Goal: Task Accomplishment & Management: Use online tool/utility

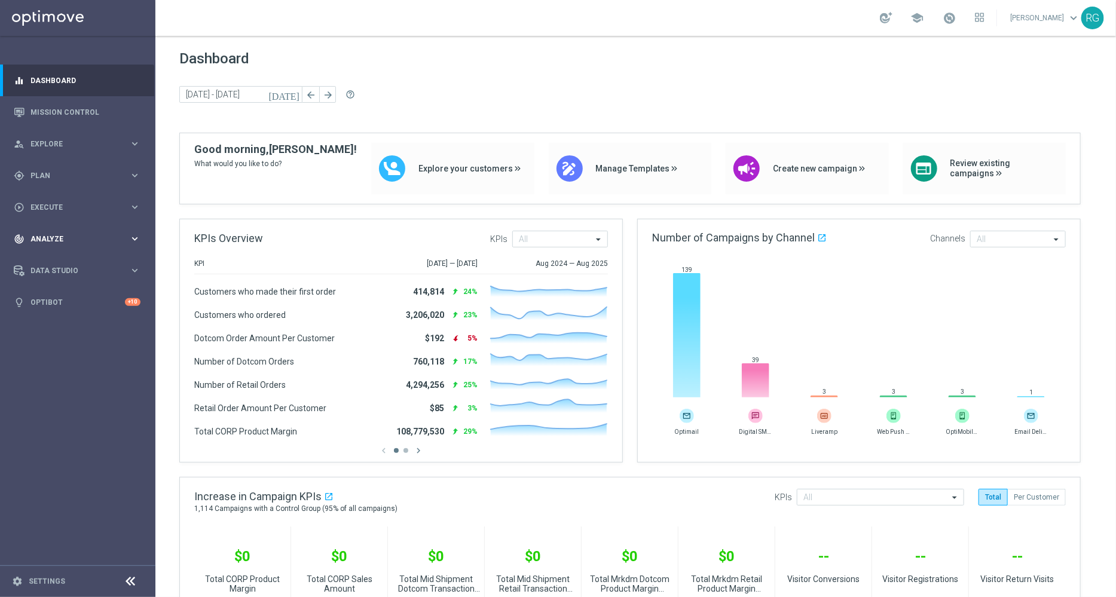
click at [75, 234] on div "track_changes Analyze" at bounding box center [71, 239] width 115 height 11
click at [45, 356] on span "BI Studio" at bounding box center [74, 353] width 85 height 7
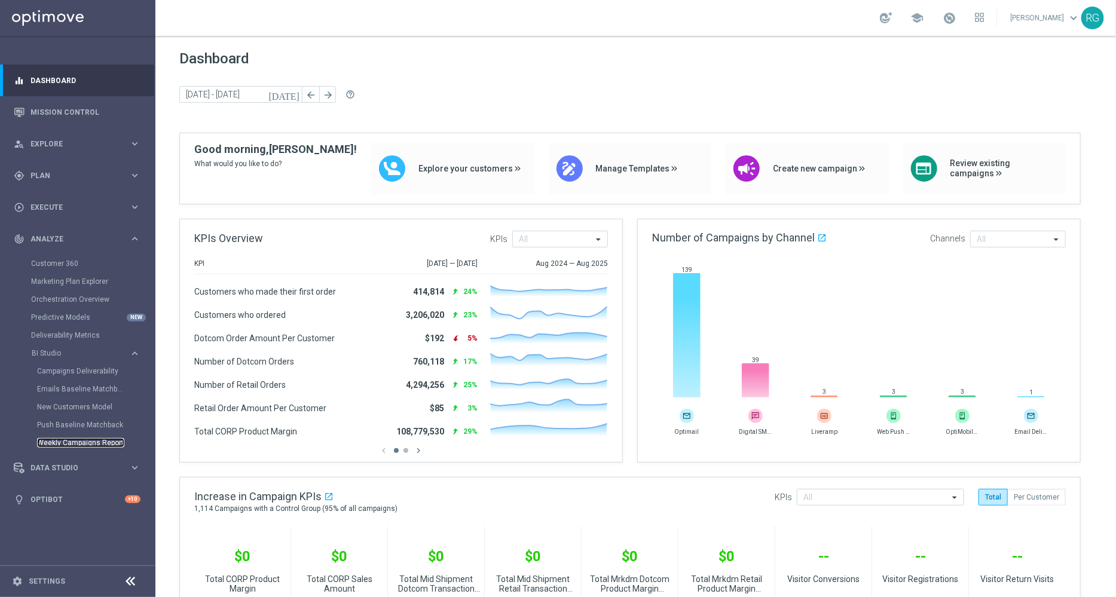
click at [55, 445] on link "Weekly Campaigns Report" at bounding box center [80, 443] width 87 height 10
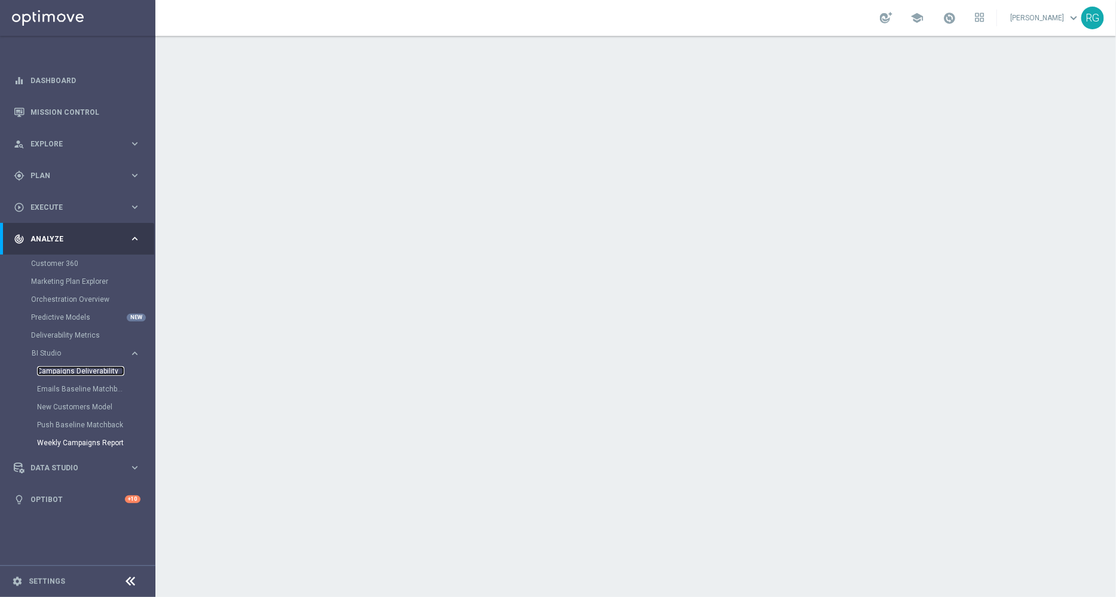
click at [67, 372] on link "Campaigns Deliverability" at bounding box center [80, 371] width 87 height 10
click at [75, 386] on link "Emails Baseline Matchback" at bounding box center [80, 389] width 87 height 10
click at [72, 115] on link "Mission Control" at bounding box center [85, 112] width 110 height 32
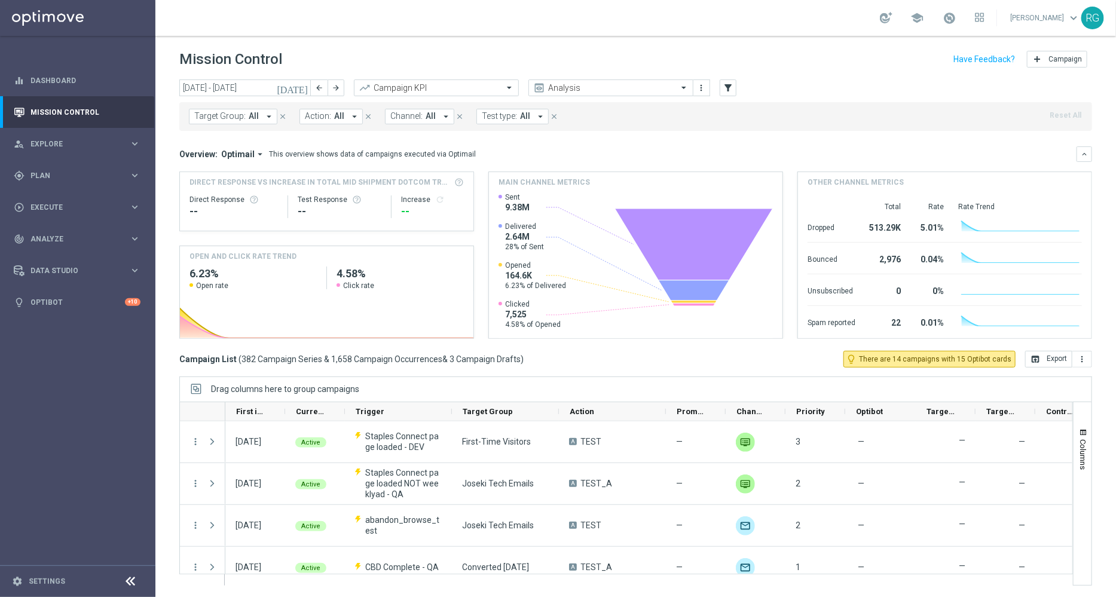
click at [300, 86] on icon "[DATE]" at bounding box center [293, 87] width 32 height 11
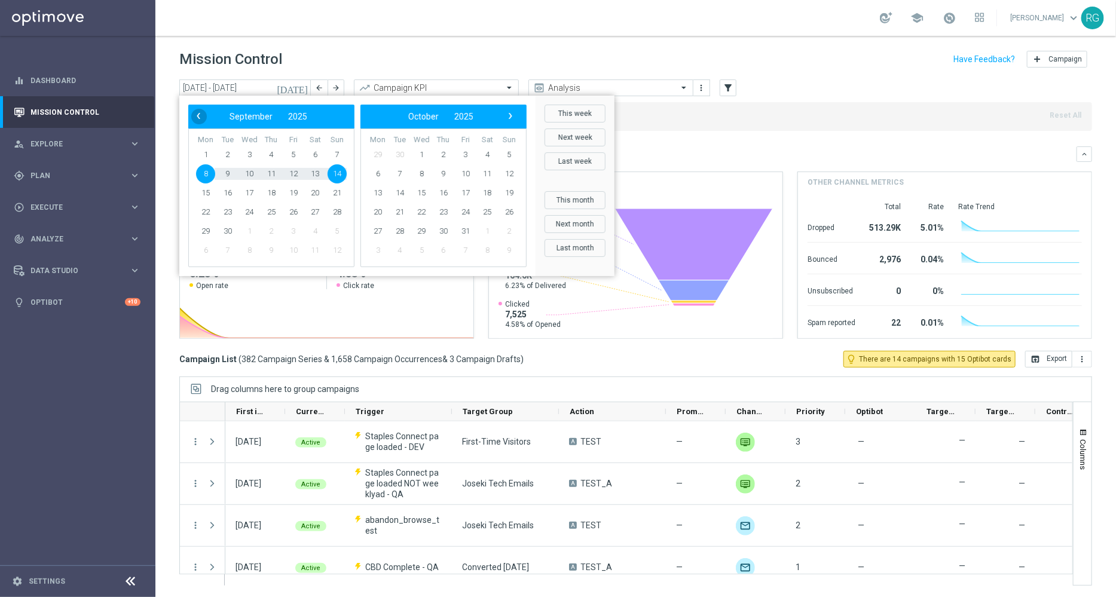
click at [200, 115] on span "‹" at bounding box center [199, 116] width 16 height 16
click at [314, 232] on span "30" at bounding box center [314, 231] width 19 height 19
type input "[DATE] - [DATE]"
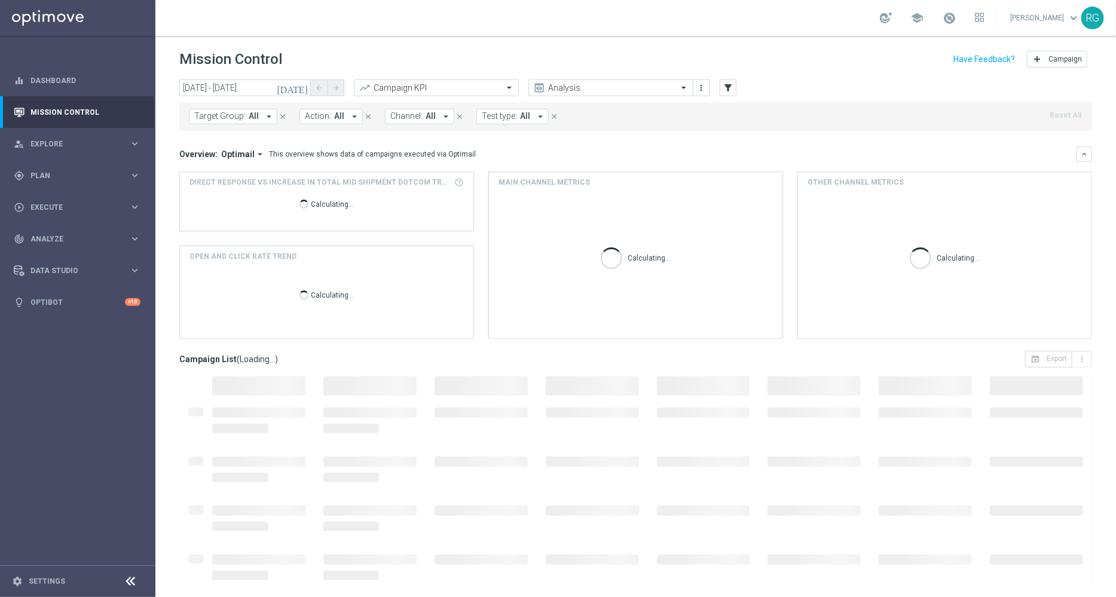
click at [433, 56] on div "Mission Control add Campaign" at bounding box center [635, 59] width 913 height 23
click at [420, 90] on input "text" at bounding box center [424, 88] width 128 height 10
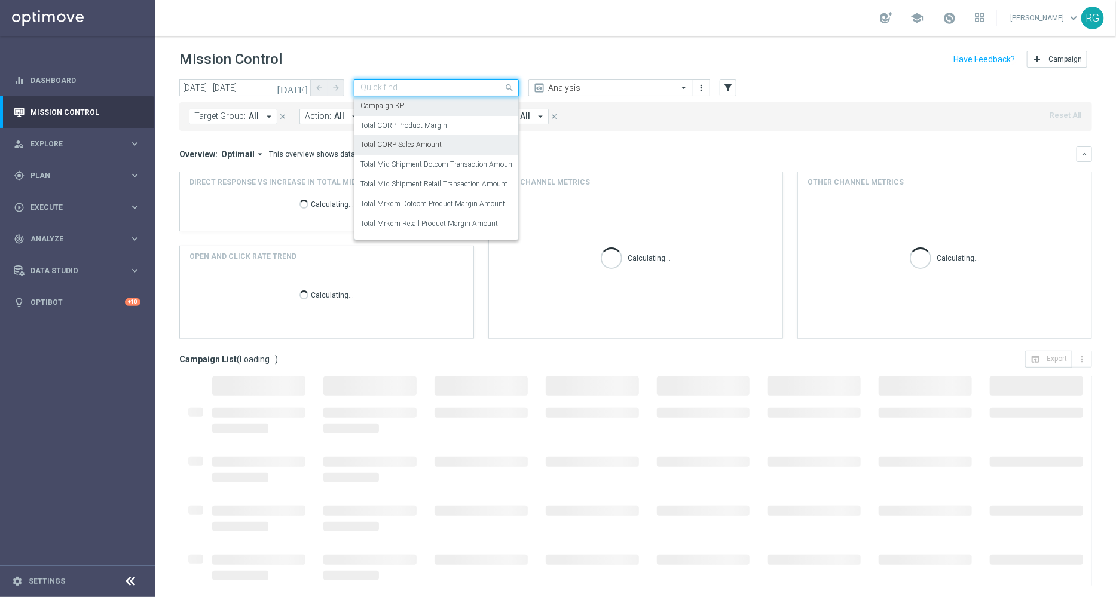
click at [443, 145] on div "Total CORP Sales Amount" at bounding box center [436, 145] width 152 height 20
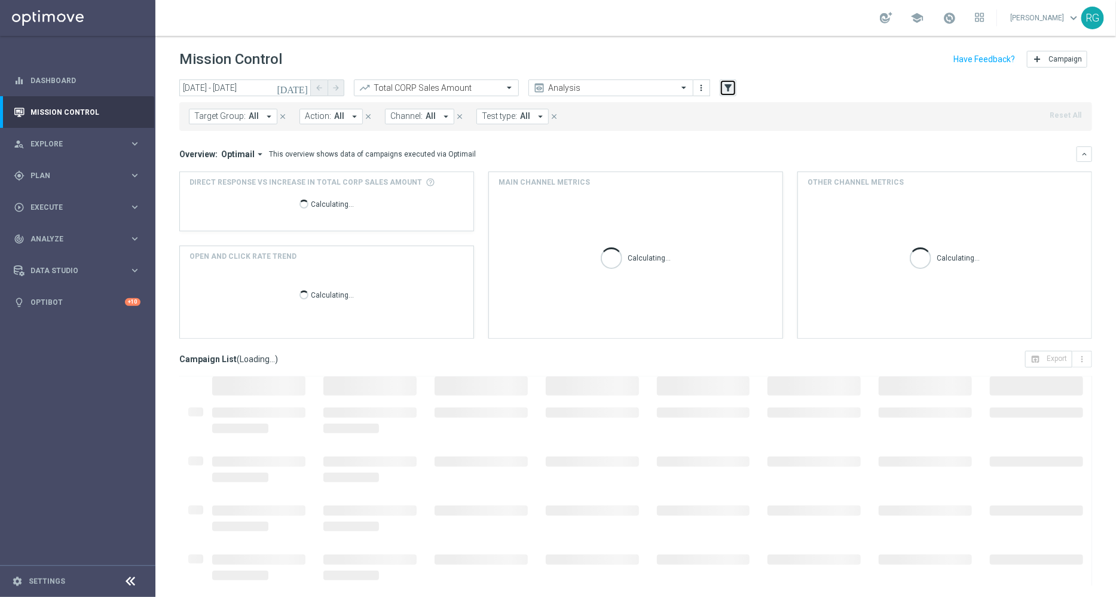
click at [731, 85] on icon "filter_alt" at bounding box center [728, 87] width 11 height 11
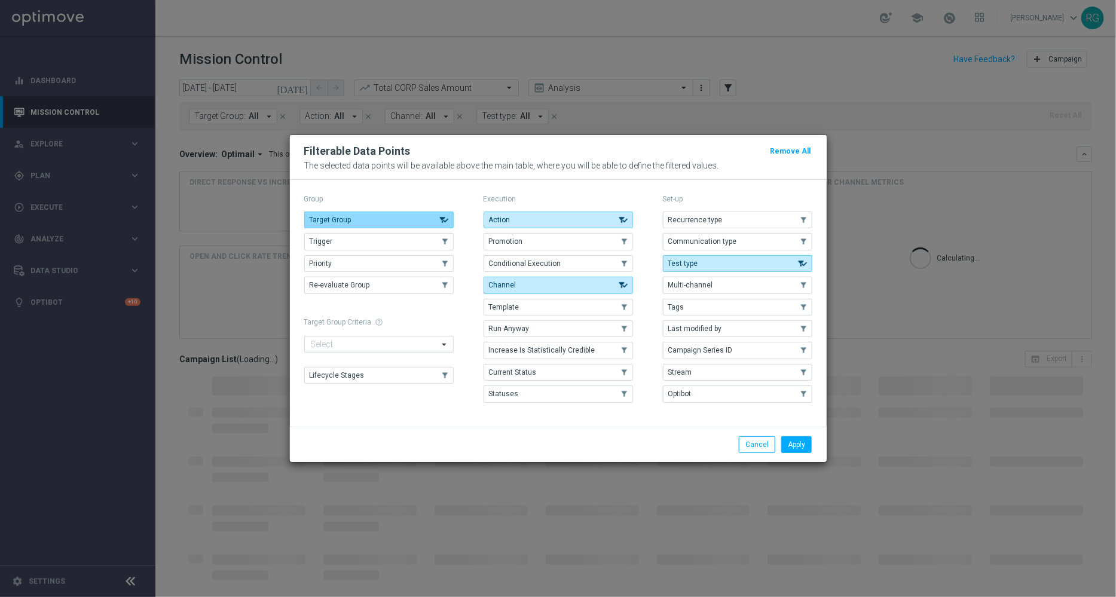
click at [439, 215] on button "Target Group" at bounding box center [378, 220] width 149 height 17
click at [581, 218] on button "Action" at bounding box center [558, 220] width 149 height 17
click at [595, 290] on button "Channel" at bounding box center [558, 285] width 149 height 17
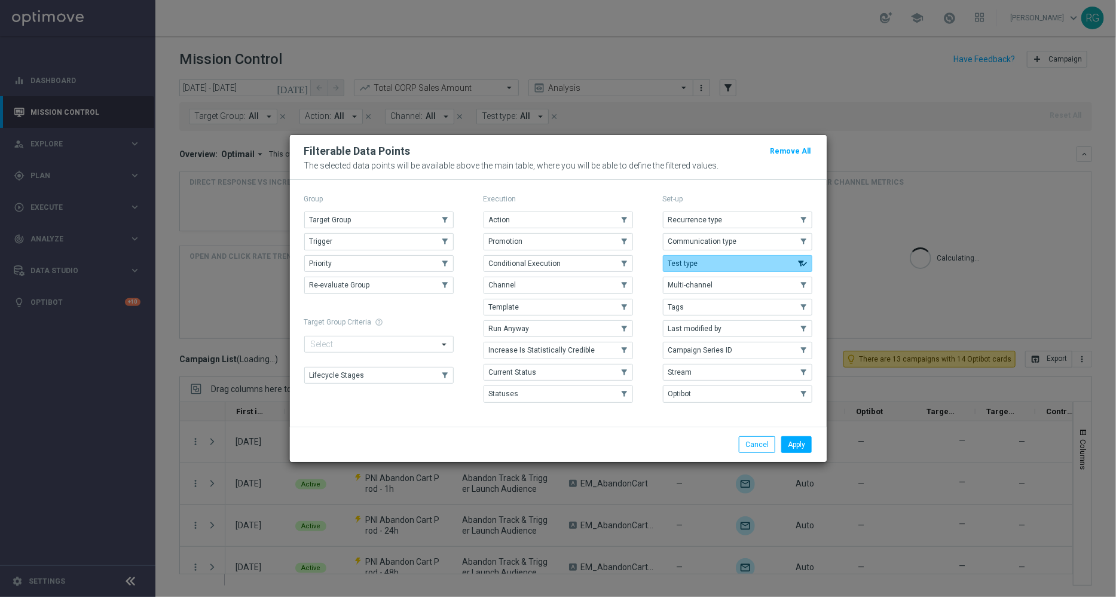
click at [687, 267] on span "Test type" at bounding box center [683, 263] width 30 height 8
click at [692, 303] on button "Tags" at bounding box center [737, 307] width 149 height 17
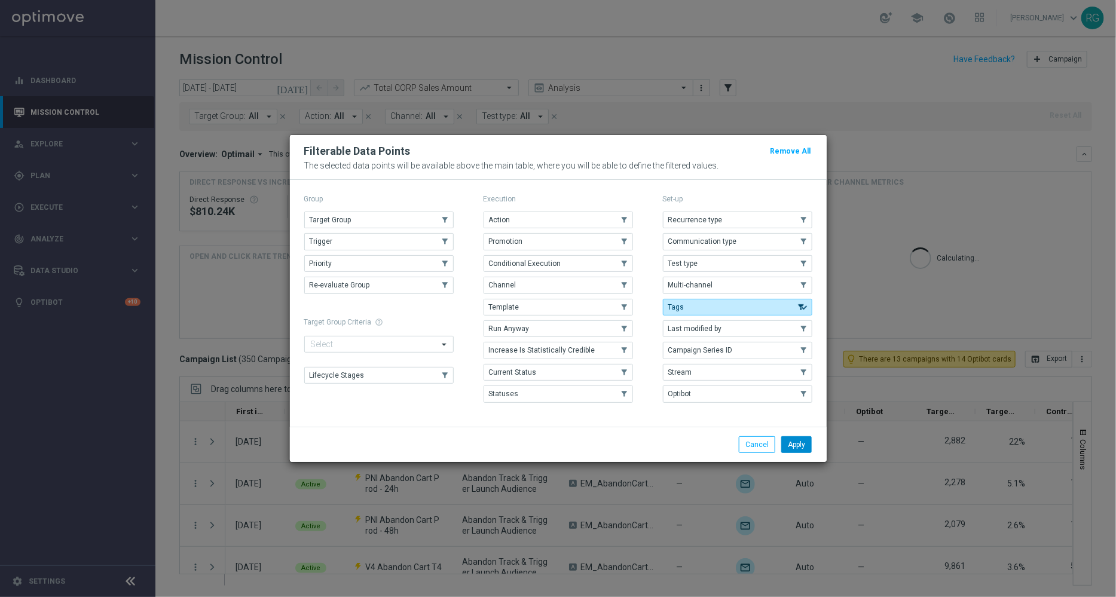
click at [801, 444] on button "Apply" at bounding box center [796, 444] width 30 height 17
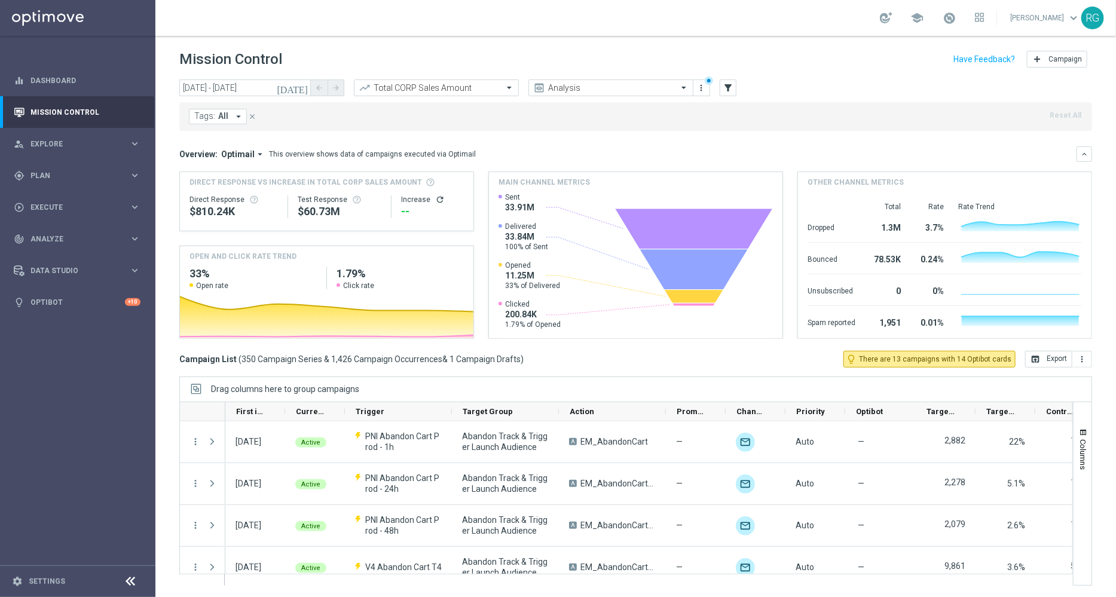
click at [234, 118] on icon "arrow_drop_down" at bounding box center [238, 116] width 11 height 11
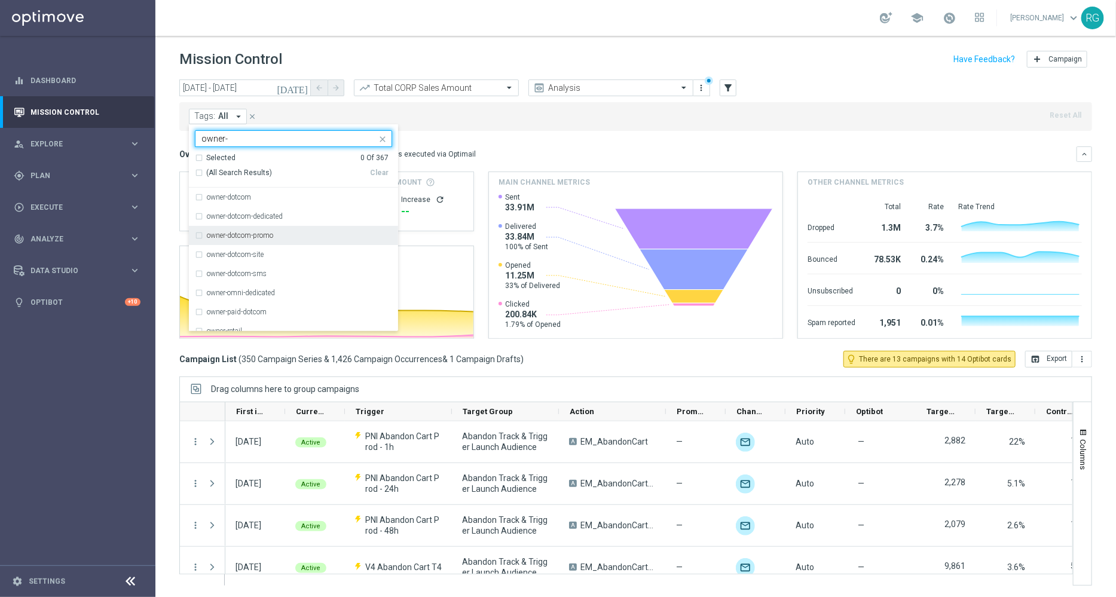
click at [258, 232] on label "owner-dotcom-promo" at bounding box center [240, 235] width 66 height 7
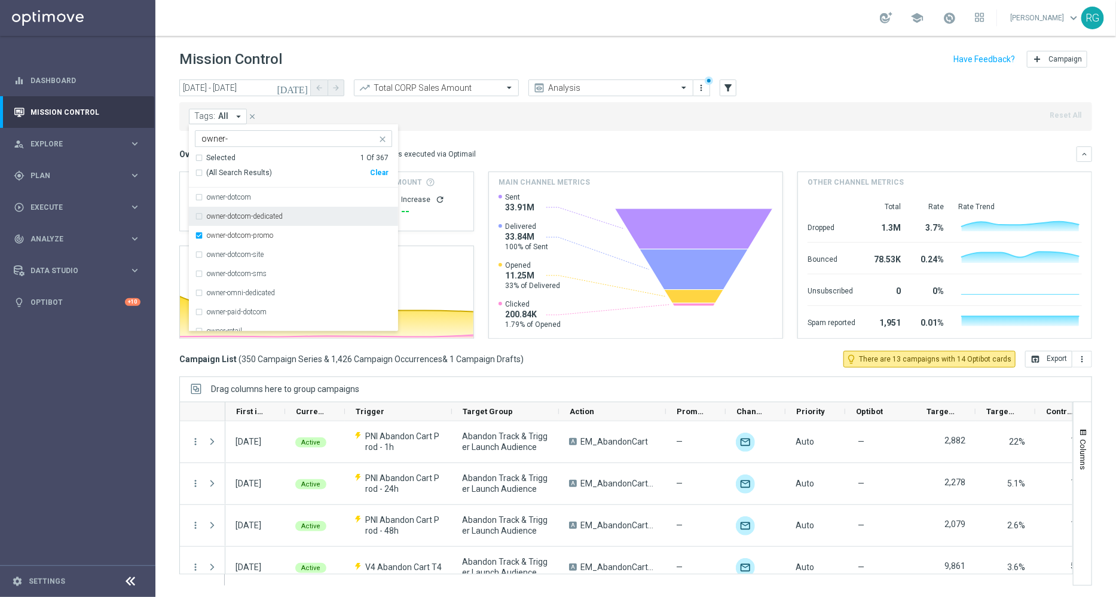
scroll to position [48, 0]
click at [251, 323] on label "owner-retail-promo" at bounding box center [235, 321] width 57 height 7
click at [222, 303] on label "Owner-Retail" at bounding box center [226, 302] width 39 height 7
click at [233, 281] on label "owner-retail" at bounding box center [224, 283] width 35 height 7
click at [249, 143] on input "owner-" at bounding box center [288, 139] width 175 height 10
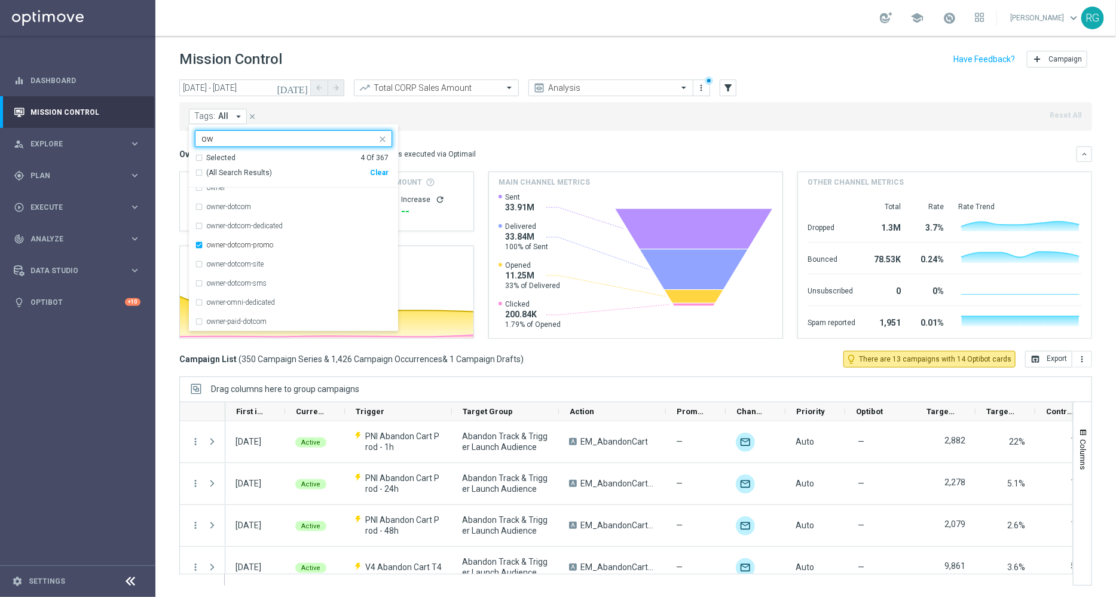
type input "o"
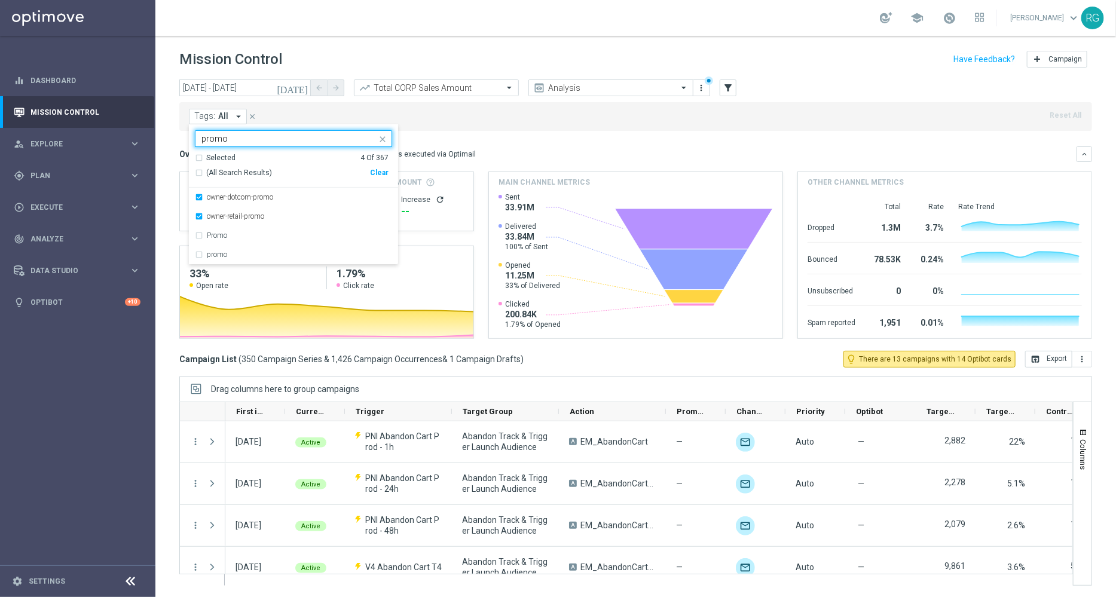
scroll to position [0, 0]
click at [222, 237] on label "Promo" at bounding box center [217, 235] width 20 height 7
type input "promo"
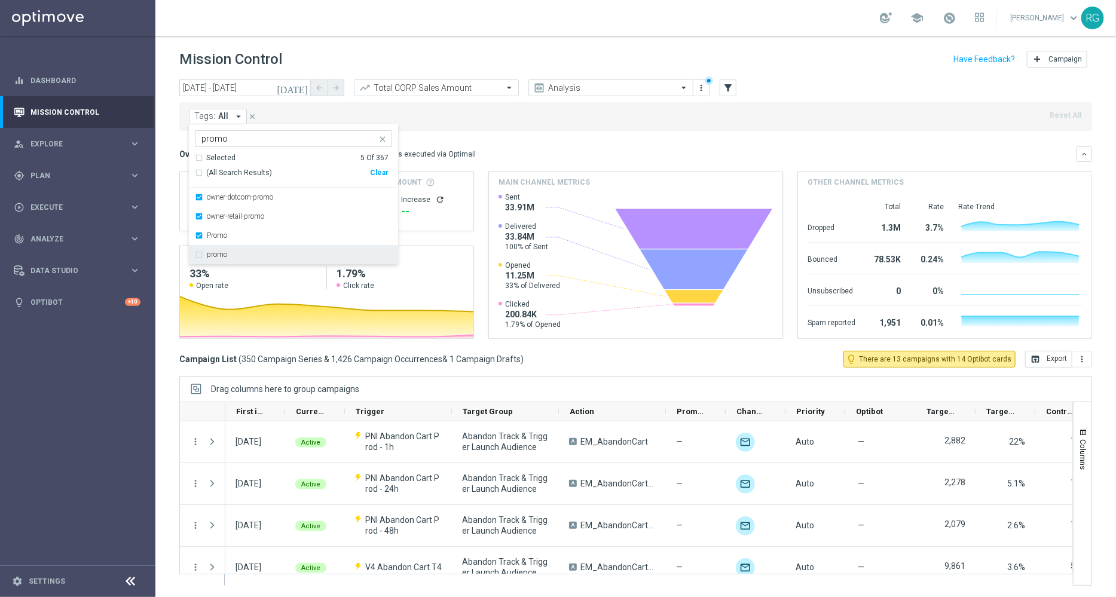
click at [225, 255] on label "promo" at bounding box center [217, 254] width 20 height 7
click at [510, 136] on mini-dashboard "Overview: Optimail arrow_drop_down This overview shows data of campaigns execut…" at bounding box center [635, 241] width 913 height 220
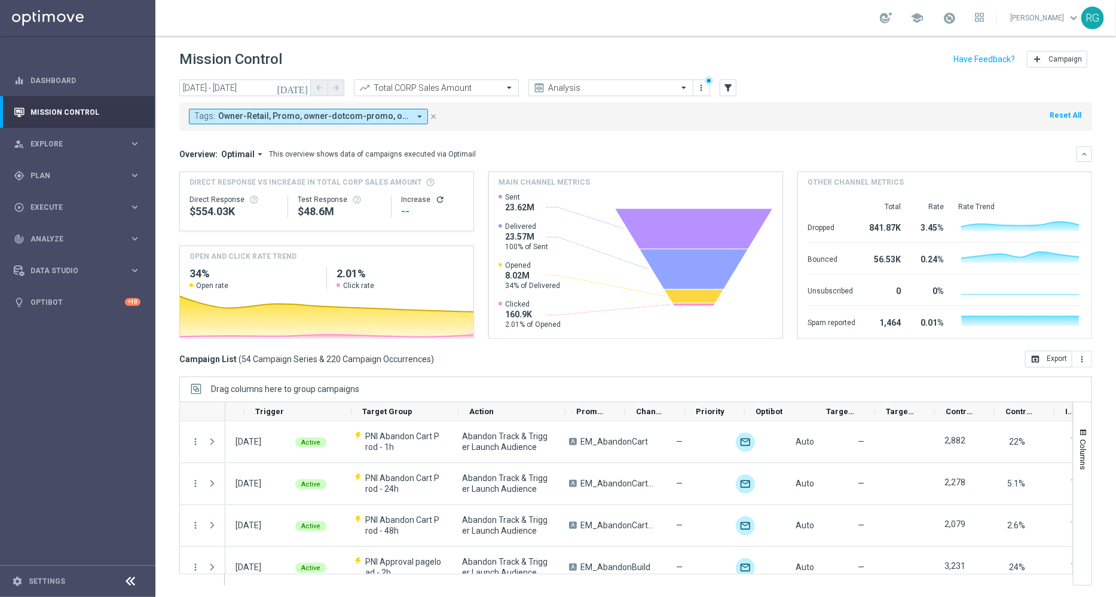
scroll to position [0, 155]
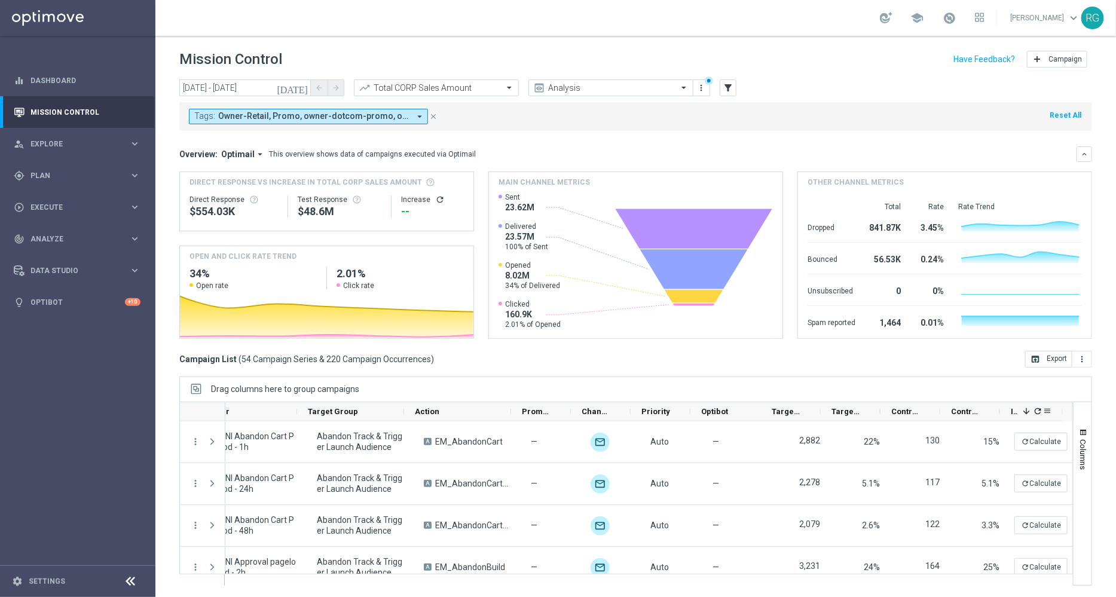
click at [1038, 408] on icon "refresh" at bounding box center [1038, 411] width 10 height 10
click at [1087, 358] on button "more_vert" at bounding box center [1082, 359] width 20 height 17
click at [1063, 381] on span "Export with occurrences" at bounding box center [1043, 380] width 80 height 8
click at [449, 85] on input "text" at bounding box center [424, 88] width 128 height 10
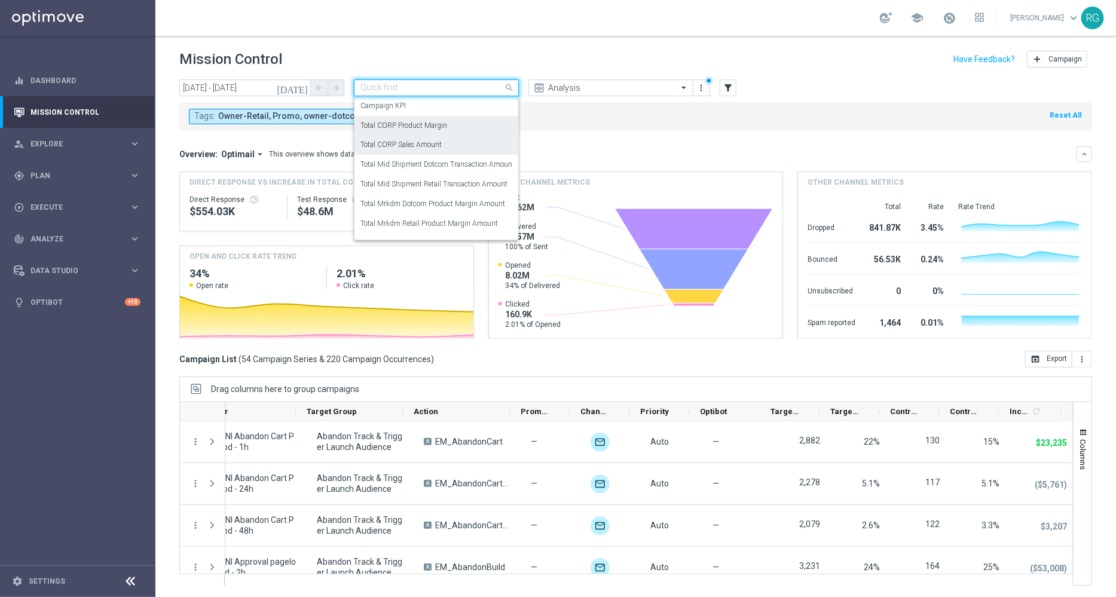
click at [427, 131] on div "Total CORP Product Margin" at bounding box center [436, 126] width 152 height 20
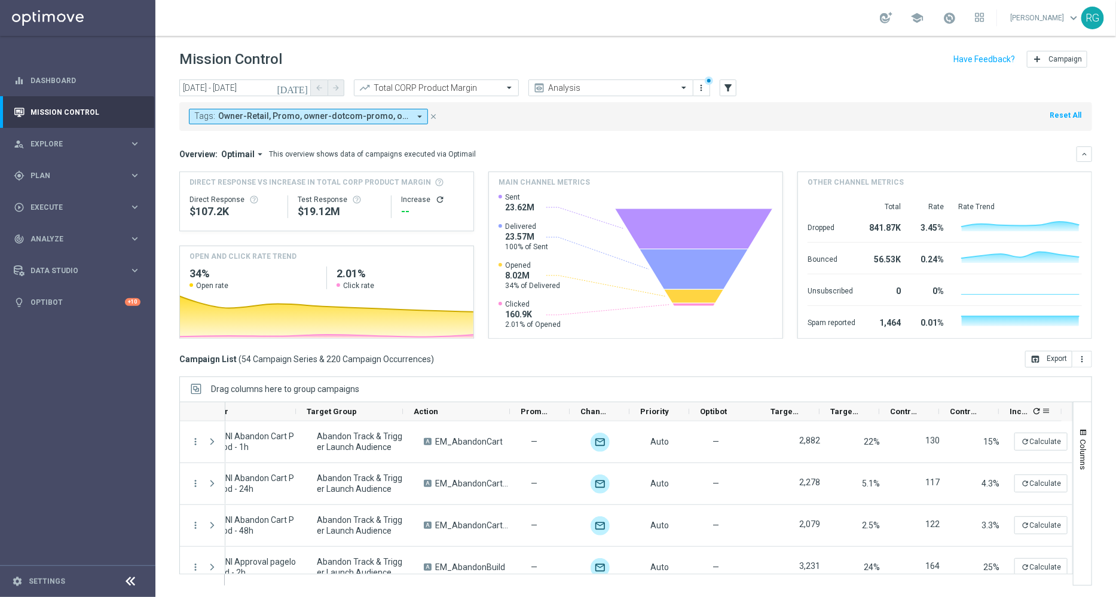
click at [1037, 407] on icon "refresh" at bounding box center [1037, 411] width 10 height 10
click at [1084, 358] on icon "more_vert" at bounding box center [1082, 359] width 10 height 10
click at [1067, 376] on span "Export with occurrences" at bounding box center [1043, 380] width 80 height 8
click at [33, 265] on div "Data Studio" at bounding box center [71, 270] width 115 height 11
click at [55, 246] on div "track_changes Analyze keyboard_arrow_right" at bounding box center [77, 239] width 154 height 32
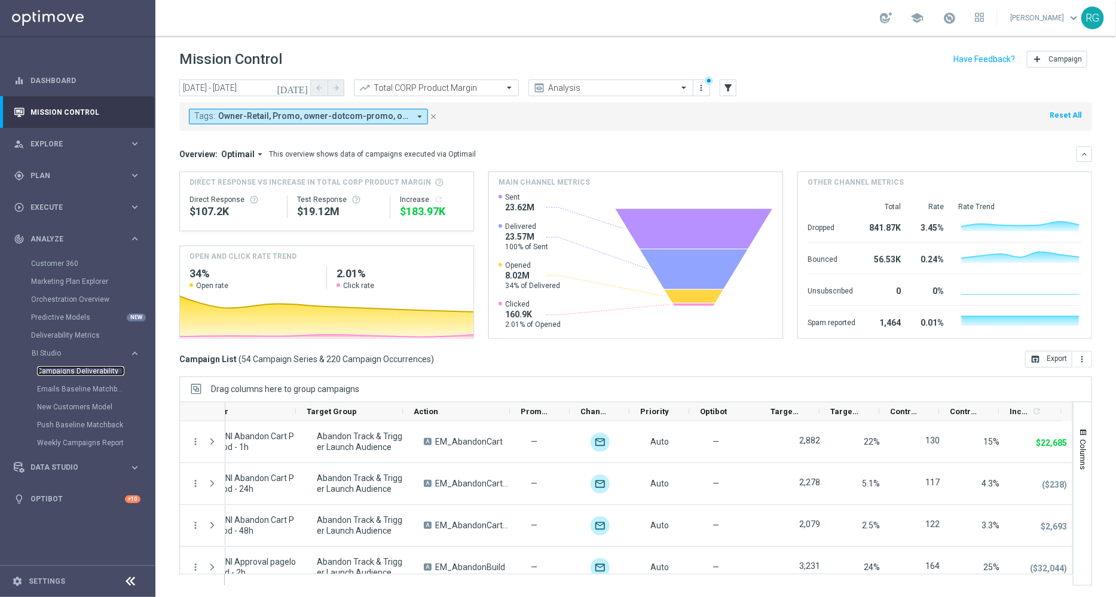
click at [64, 371] on link "Campaigns Deliverability" at bounding box center [80, 371] width 87 height 10
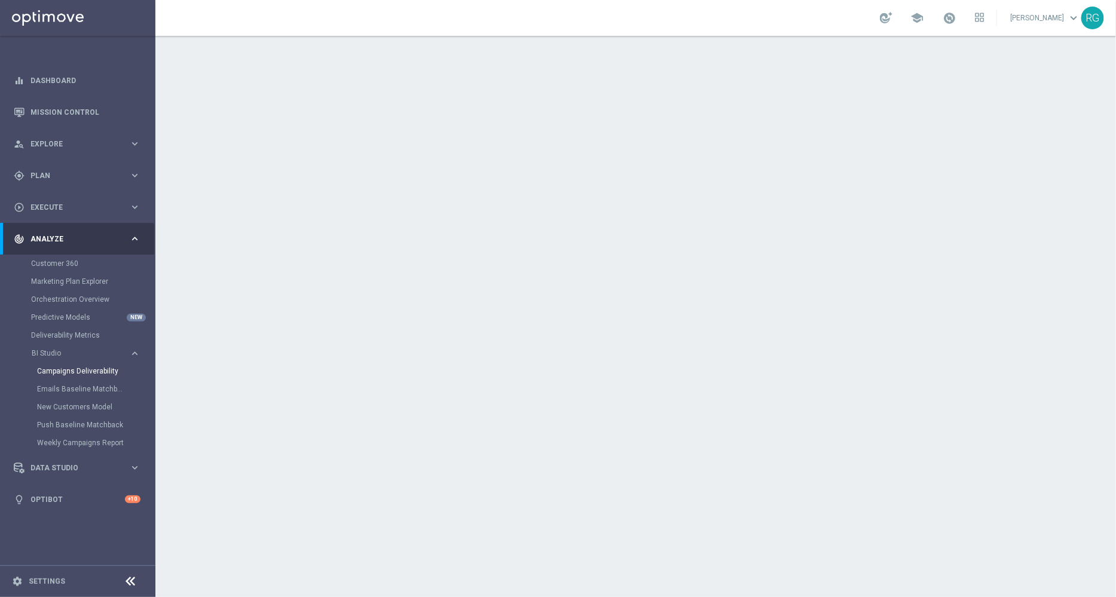
click at [65, 384] on div "Emails Baseline Matchback" at bounding box center [95, 389] width 117 height 18
click at [66, 390] on link "Emails Baseline Matchback" at bounding box center [80, 389] width 87 height 10
click at [97, 108] on link "Mission Control" at bounding box center [85, 112] width 110 height 32
